Goal: Find specific page/section: Find specific page/section

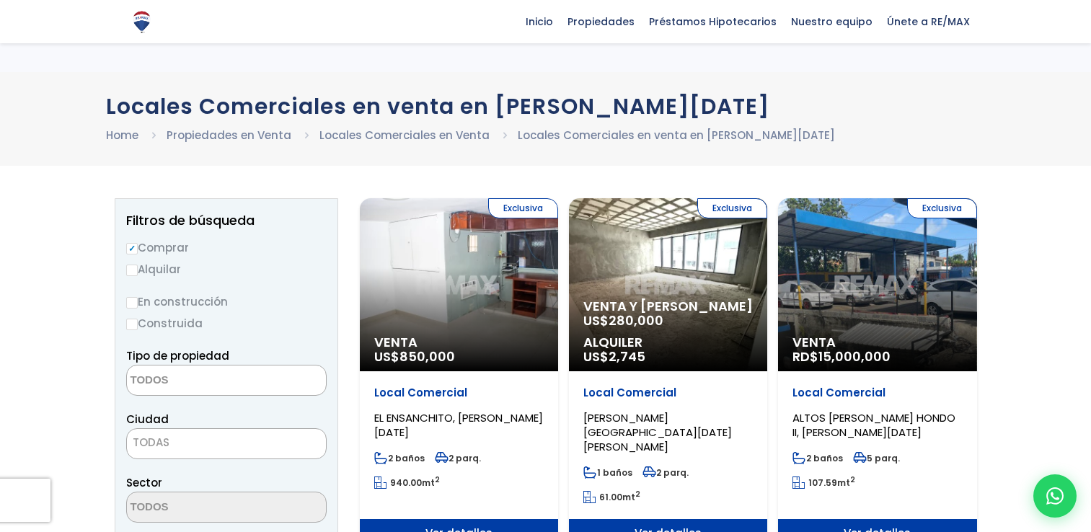
select select
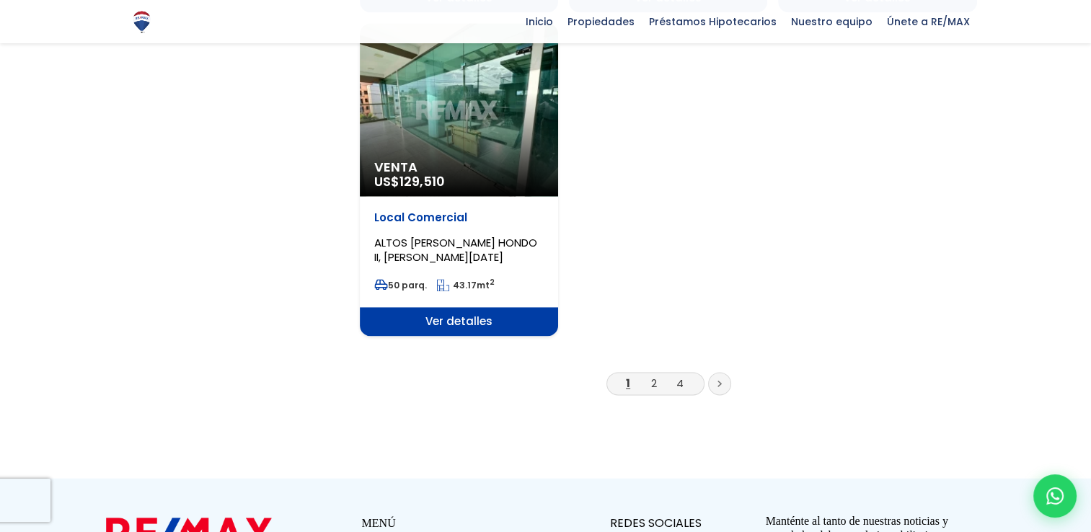
scroll to position [1950, 0]
click at [653, 375] on link "2" at bounding box center [654, 382] width 6 height 15
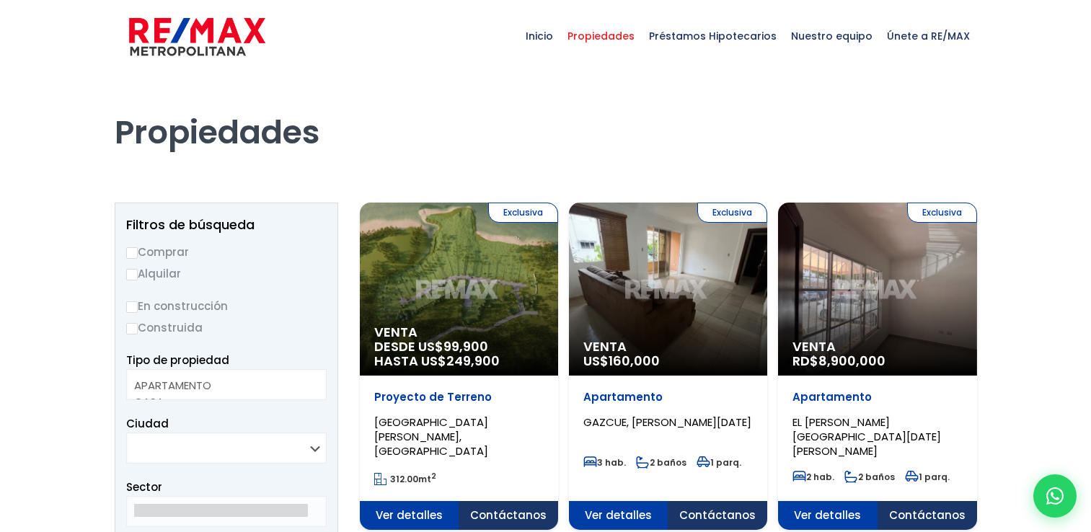
select select
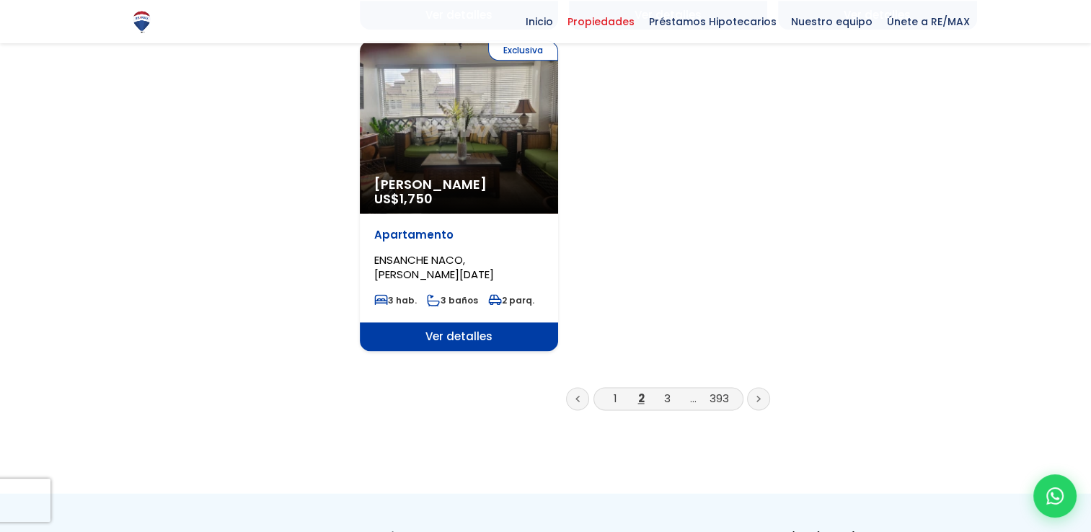
scroll to position [1874, 0]
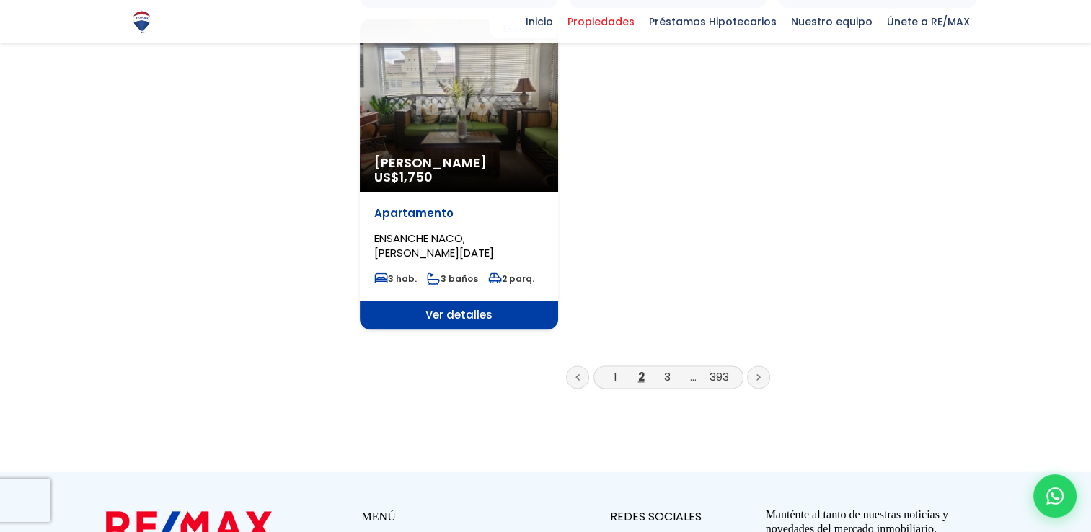
click at [661, 368] on li "3" at bounding box center [667, 377] width 23 height 18
click at [662, 368] on li "3" at bounding box center [667, 377] width 23 height 18
click at [669, 369] on link "3" at bounding box center [667, 376] width 6 height 15
